Goal: Task Accomplishment & Management: Manage account settings

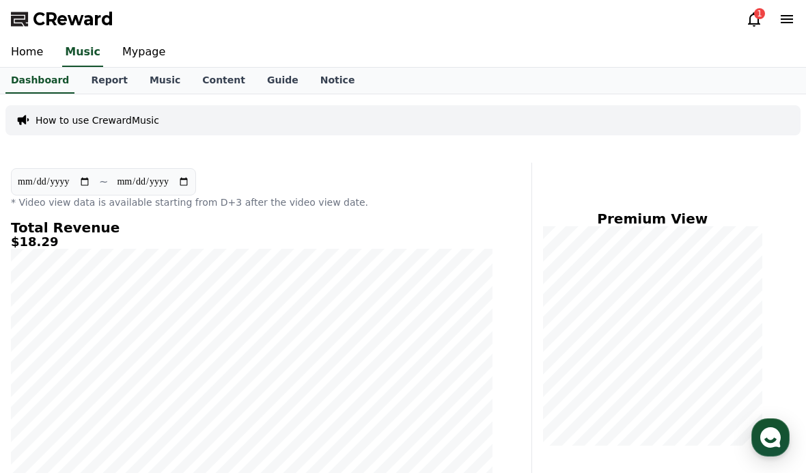
click at [750, 26] on icon at bounding box center [754, 19] width 16 height 16
click at [758, 26] on icon at bounding box center [754, 19] width 16 height 16
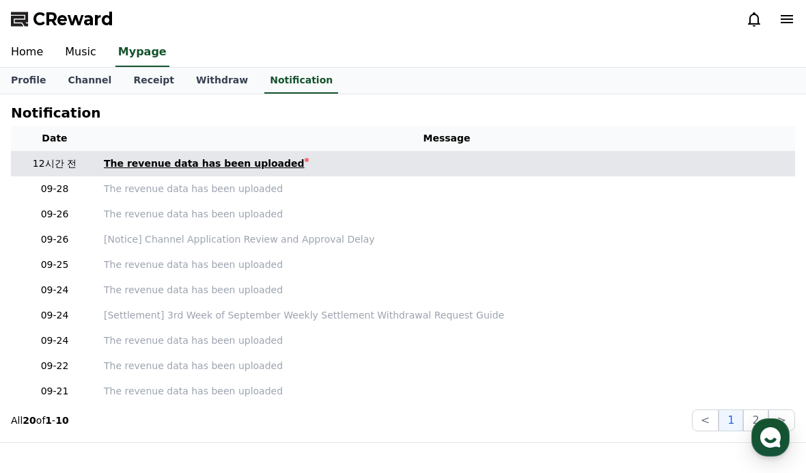
click at [121, 160] on div "The revenue data has been uploaded" at bounding box center [204, 163] width 201 height 14
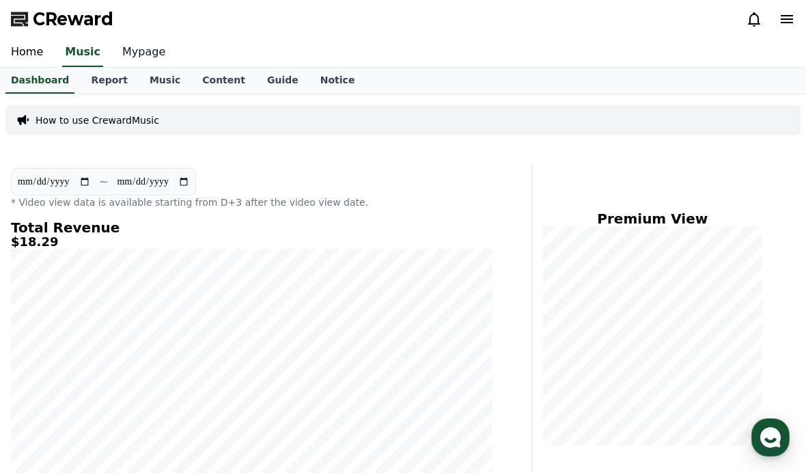
click at [141, 60] on link "Mypage" at bounding box center [143, 52] width 65 height 29
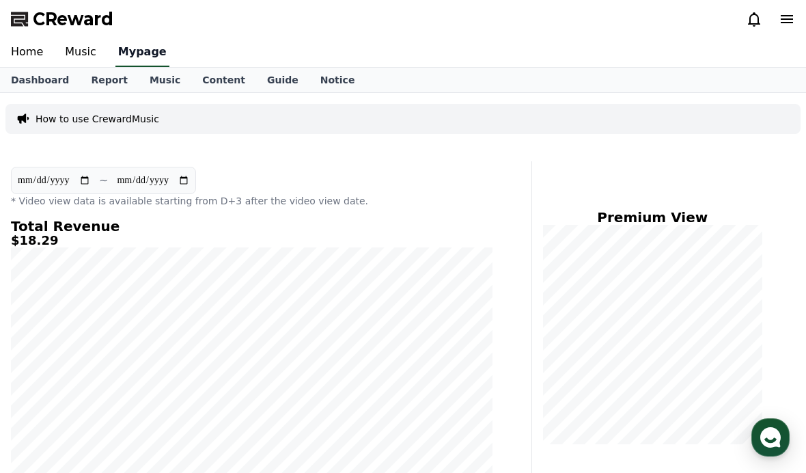
select select "**********"
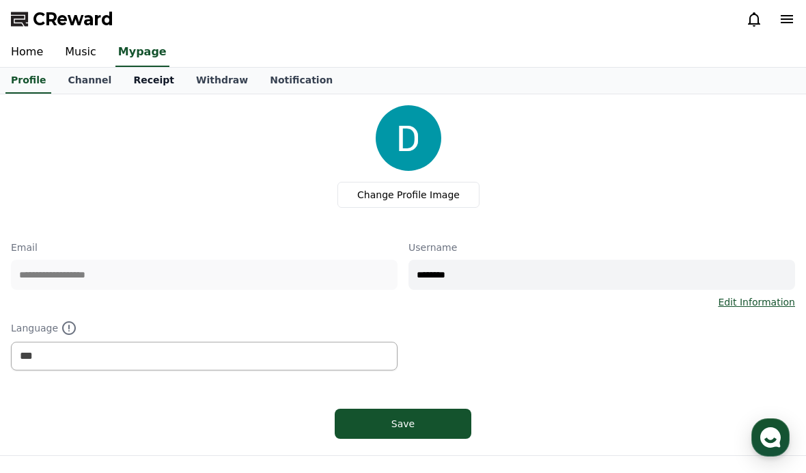
click at [133, 77] on link "Receipt" at bounding box center [153, 81] width 63 height 26
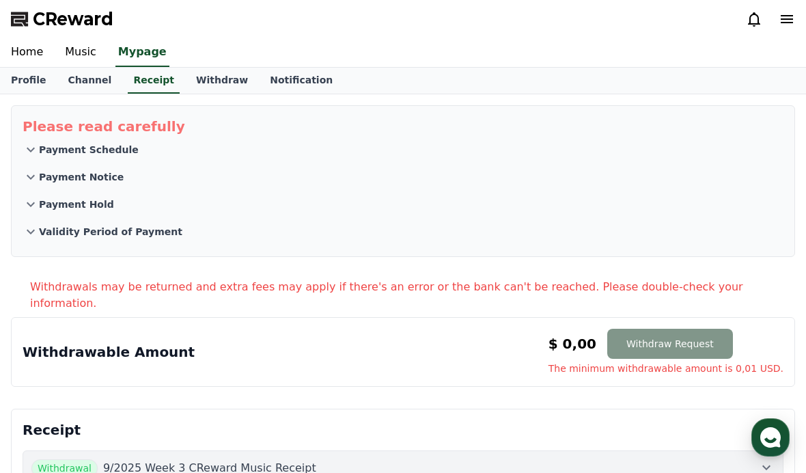
click at [661, 332] on button "Withdraw Request" at bounding box center [670, 344] width 126 height 30
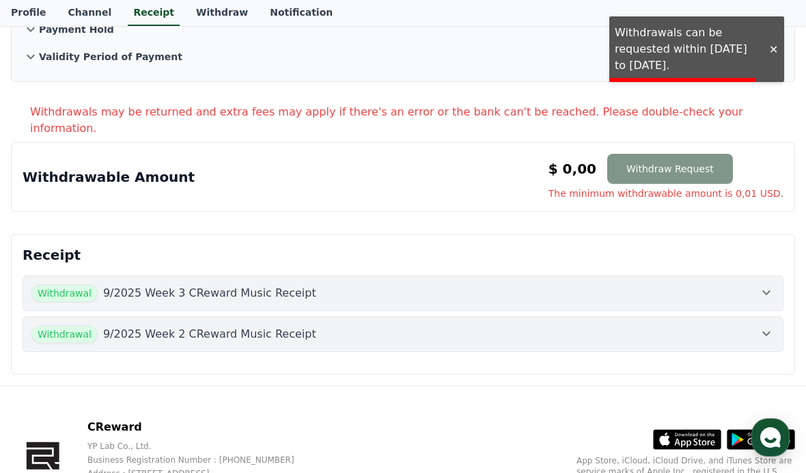
scroll to position [195, 0]
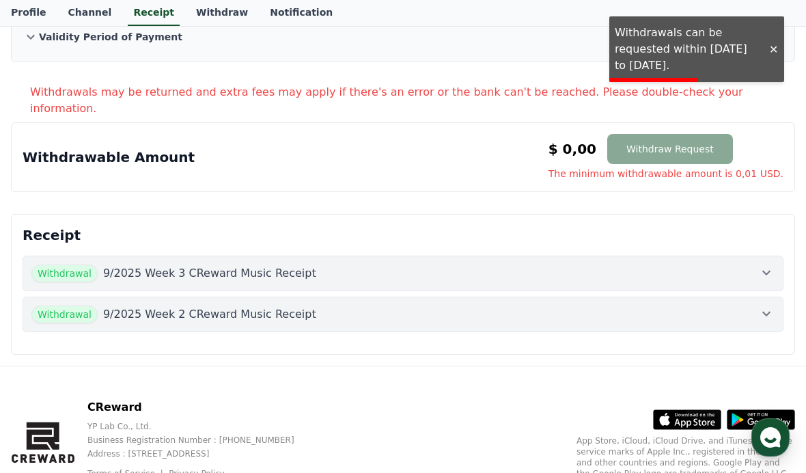
click at [778, 46] on div at bounding box center [774, 49] width 22 height 13
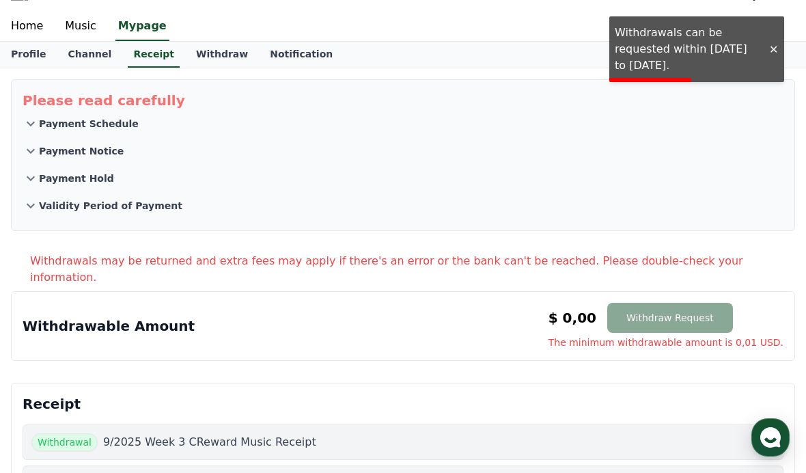
scroll to position [0, 0]
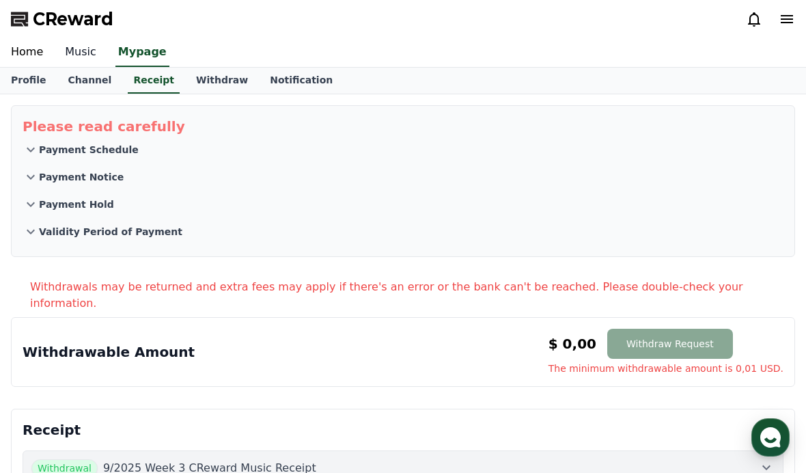
click at [84, 55] on link "Music" at bounding box center [80, 52] width 53 height 29
